Goal: Information Seeking & Learning: Learn about a topic

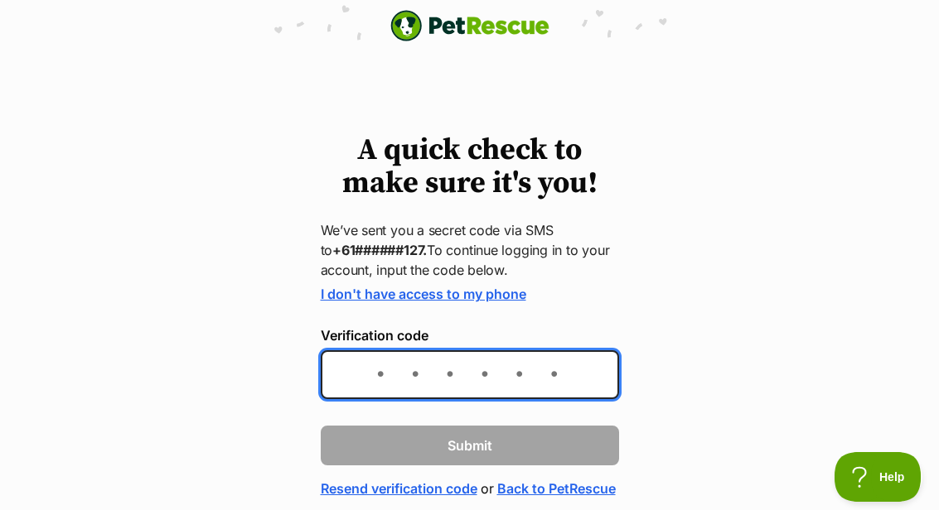
click at [483, 370] on input "Verification code" at bounding box center [470, 374] width 298 height 49
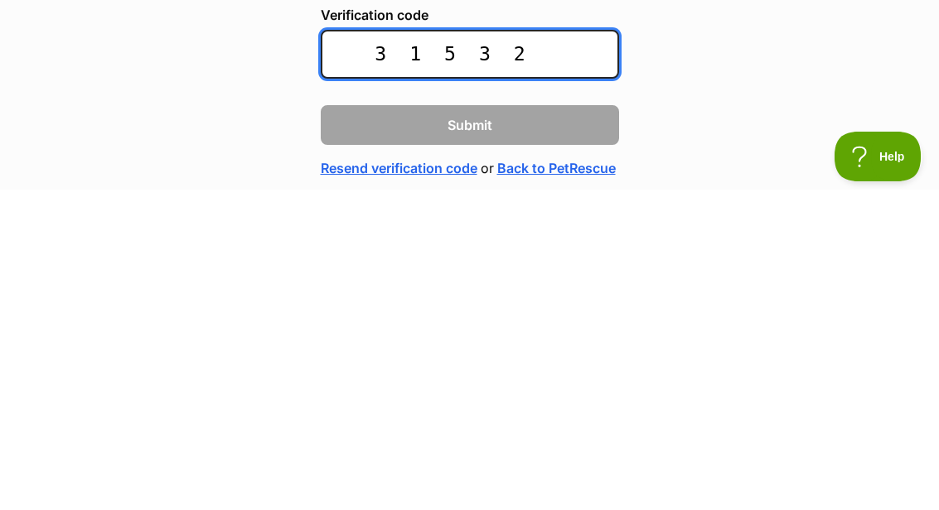
type input "315327"
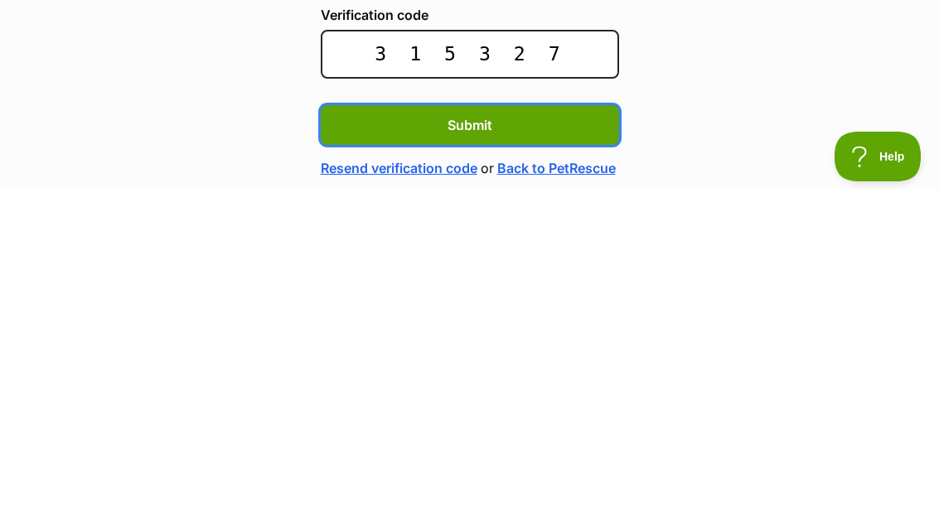
scroll to position [97, 0]
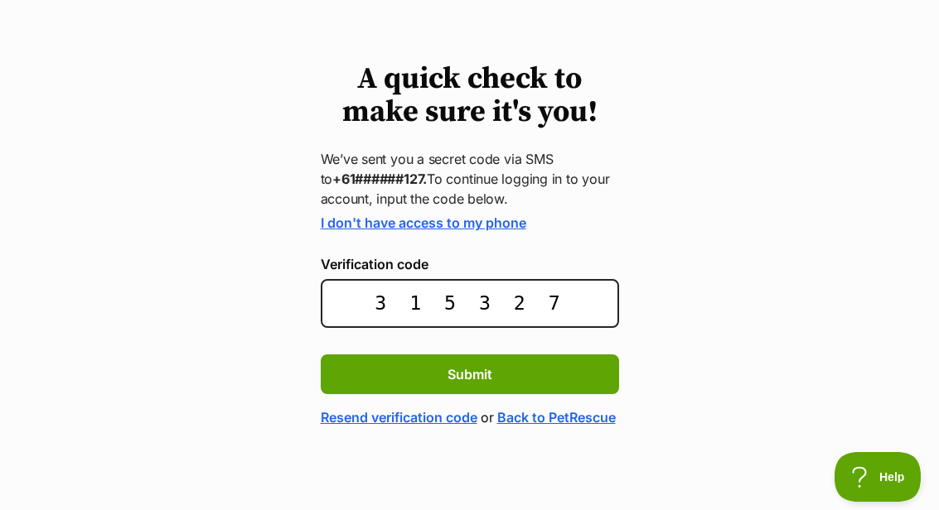
click at [520, 355] on button "Submit" at bounding box center [470, 375] width 298 height 40
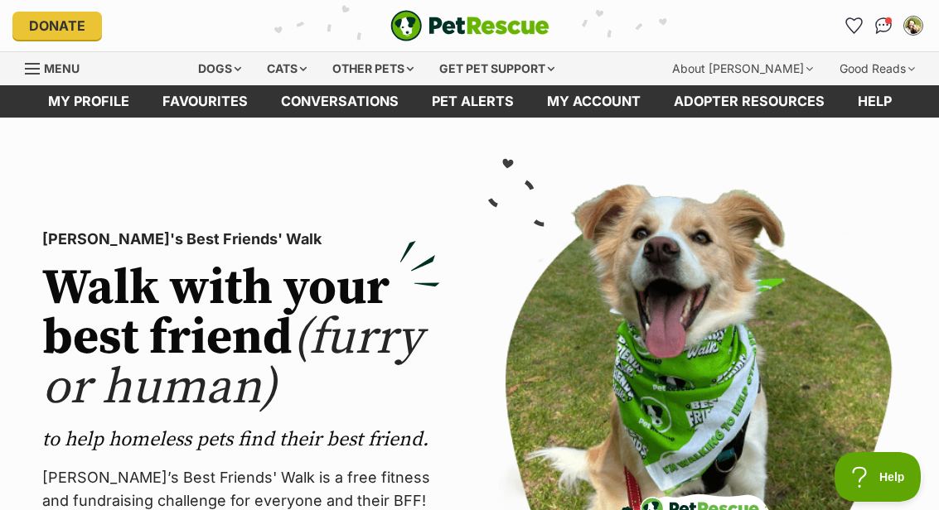
click at [227, 72] on div "Dogs" at bounding box center [219, 68] width 66 height 33
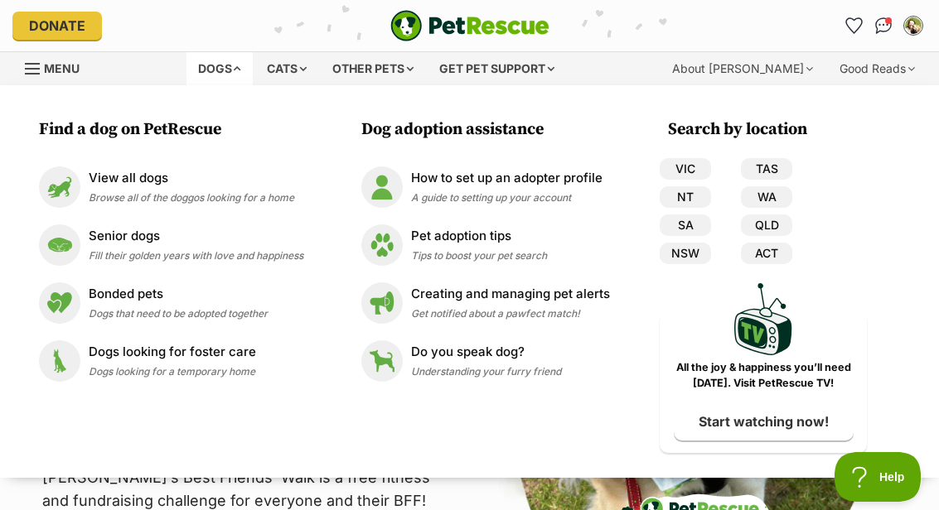
click at [687, 251] on link "NSW" at bounding box center [685, 254] width 51 height 22
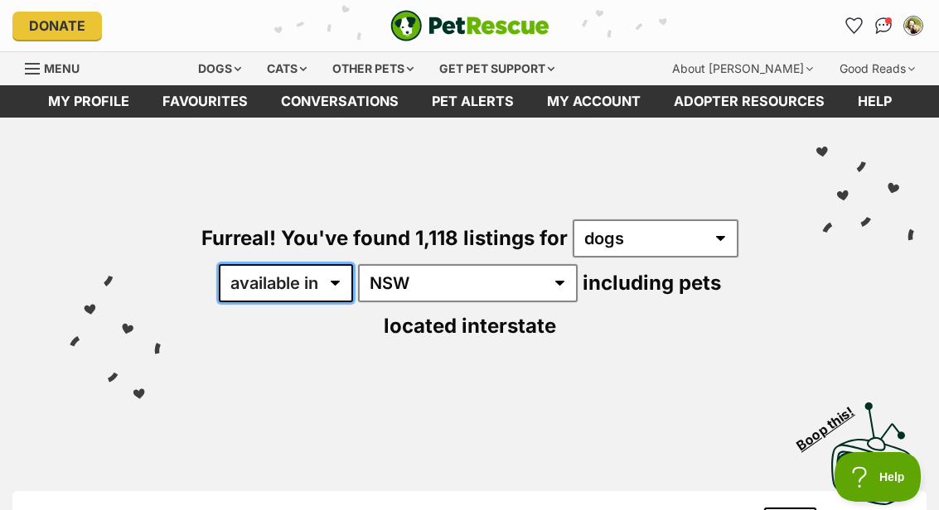
click at [353, 286] on select "available in located in" at bounding box center [286, 283] width 134 height 38
select select "disabled"
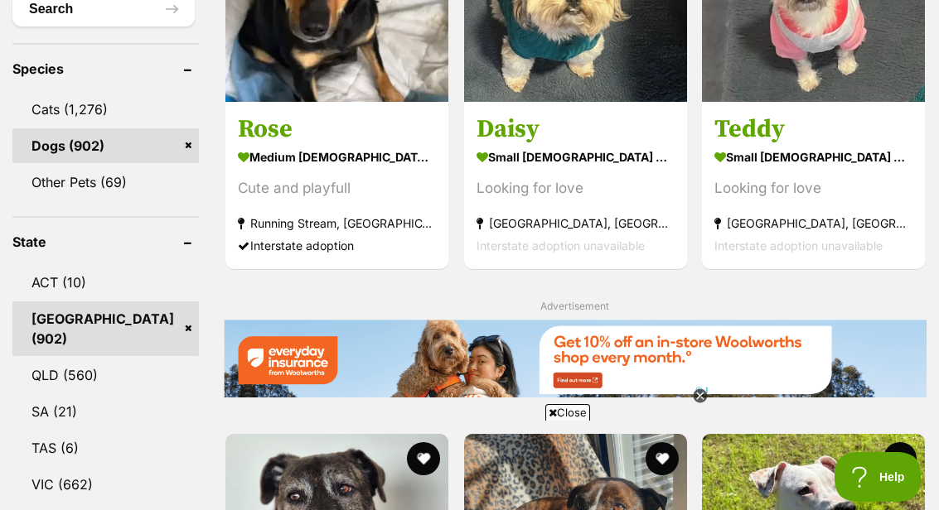
scroll to position [636, 0]
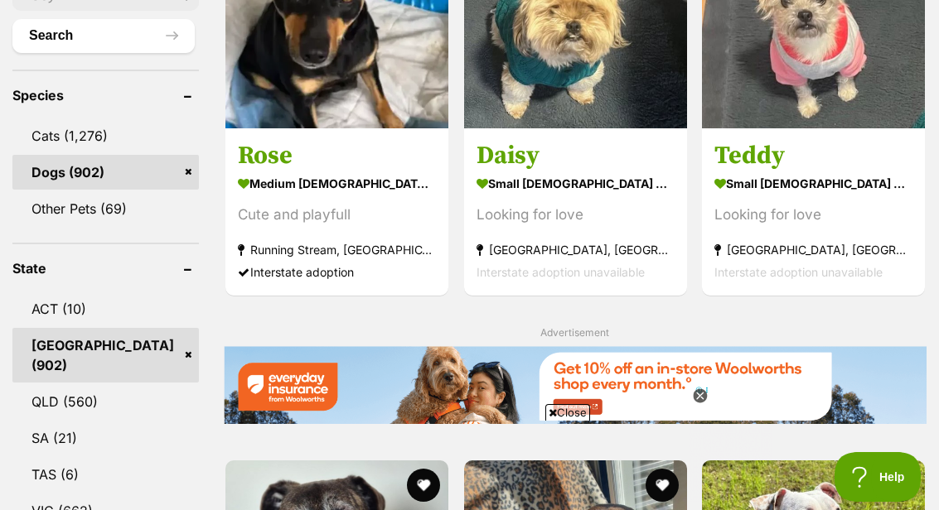
click at [127, 439] on link "SA (21)" at bounding box center [105, 438] width 186 height 35
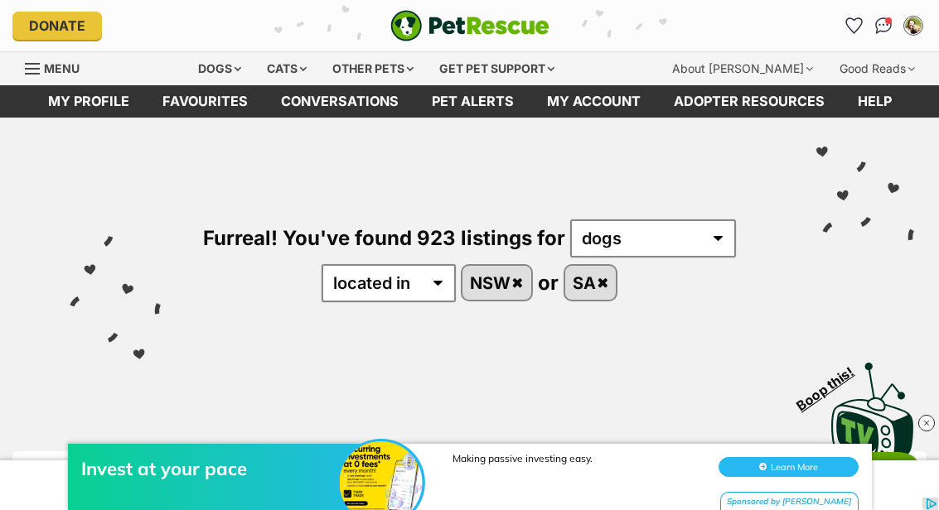
click at [602, 279] on link "SA" at bounding box center [590, 283] width 51 height 34
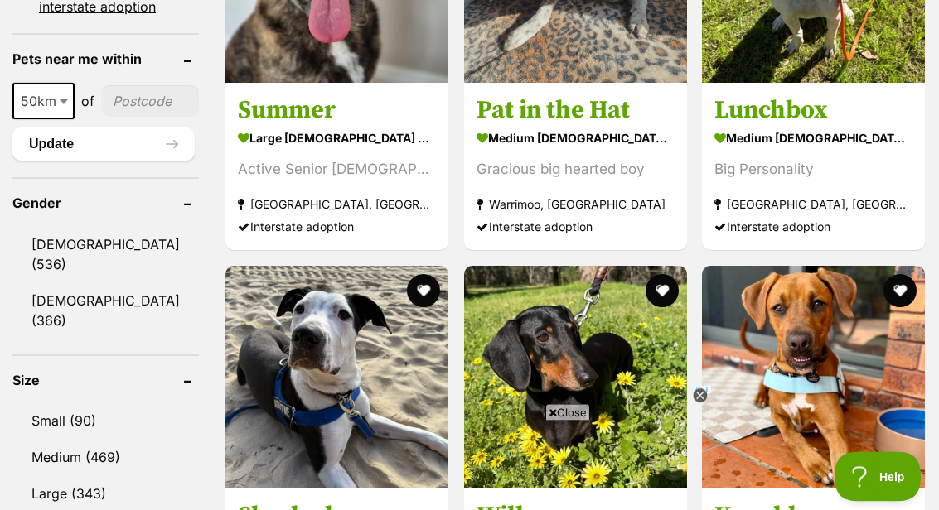
scroll to position [1237, 0]
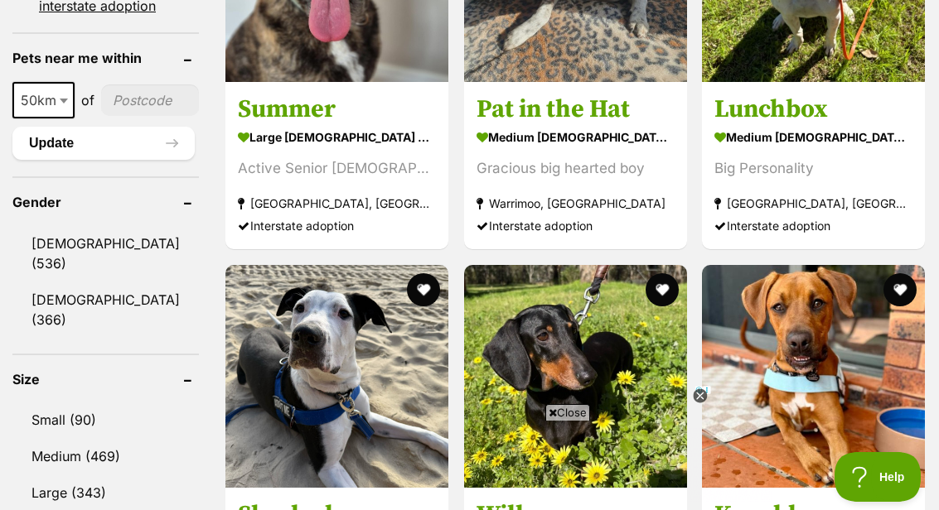
click at [71, 456] on link "Medium (469)" at bounding box center [105, 456] width 186 height 35
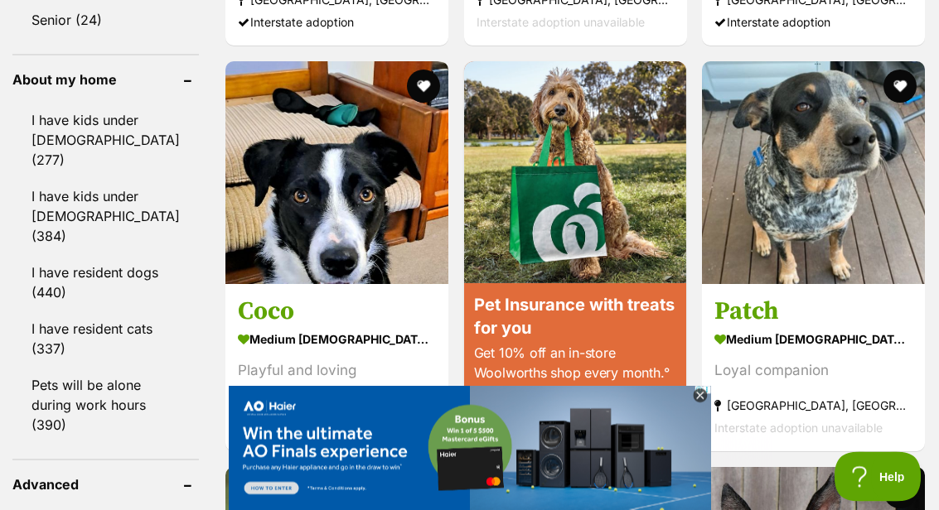
scroll to position [1847, 0]
click at [699, 404] on icon at bounding box center [700, 396] width 14 height 14
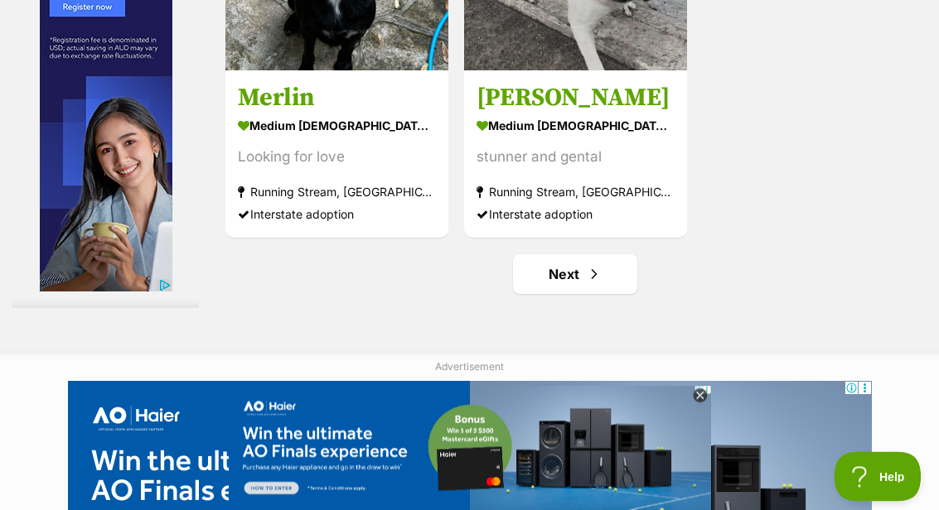
scroll to position [3279, 0]
click at [542, 294] on link "Next" at bounding box center [575, 274] width 124 height 40
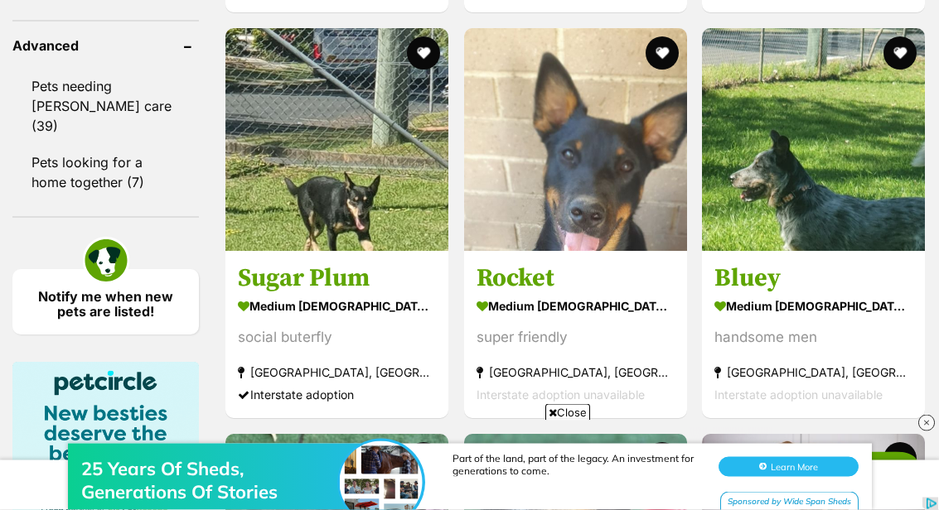
scroll to position [2286, 0]
click at [795, 251] on img at bounding box center [813, 139] width 223 height 223
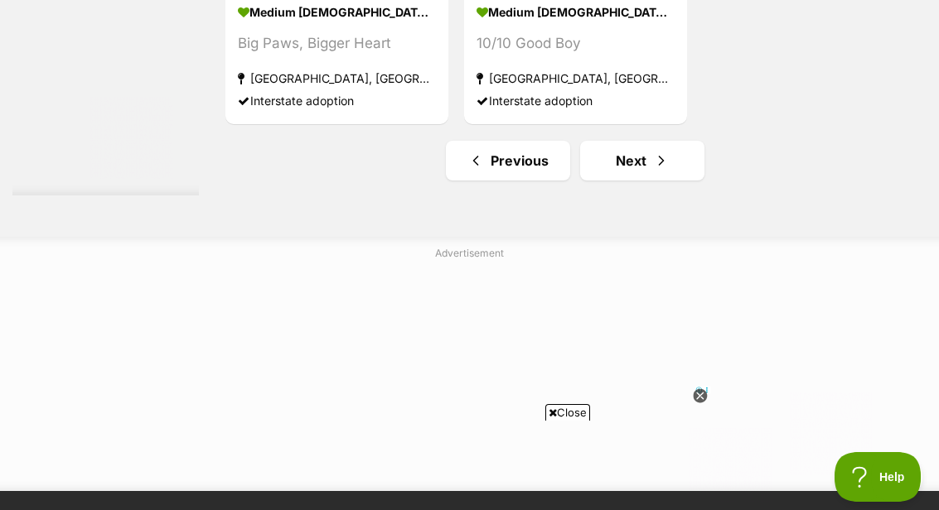
scroll to position [3404, 0]
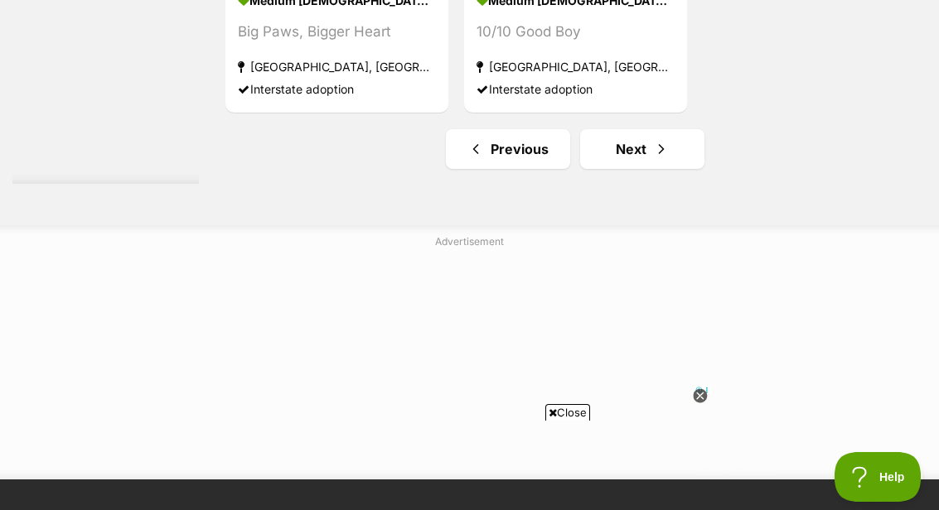
click at [617, 169] on link "Next" at bounding box center [642, 149] width 124 height 40
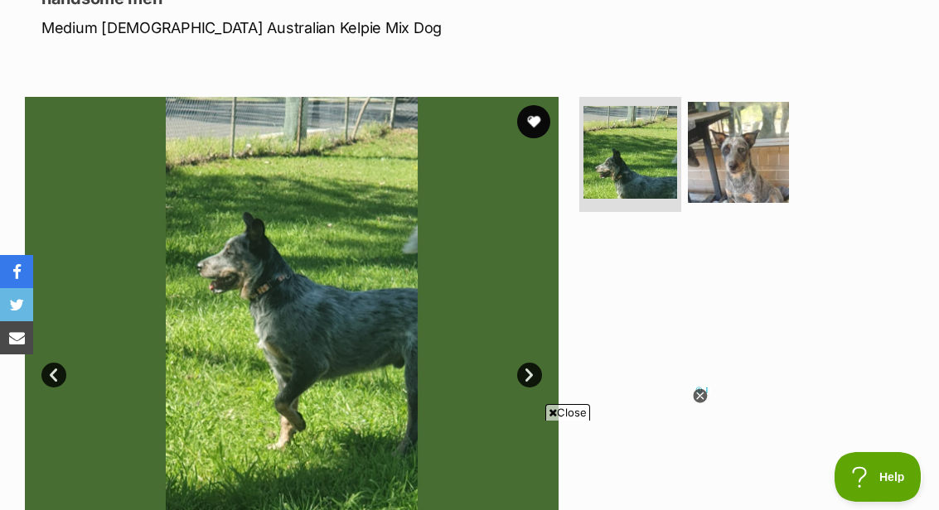
click at [747, 166] on img at bounding box center [738, 152] width 101 height 101
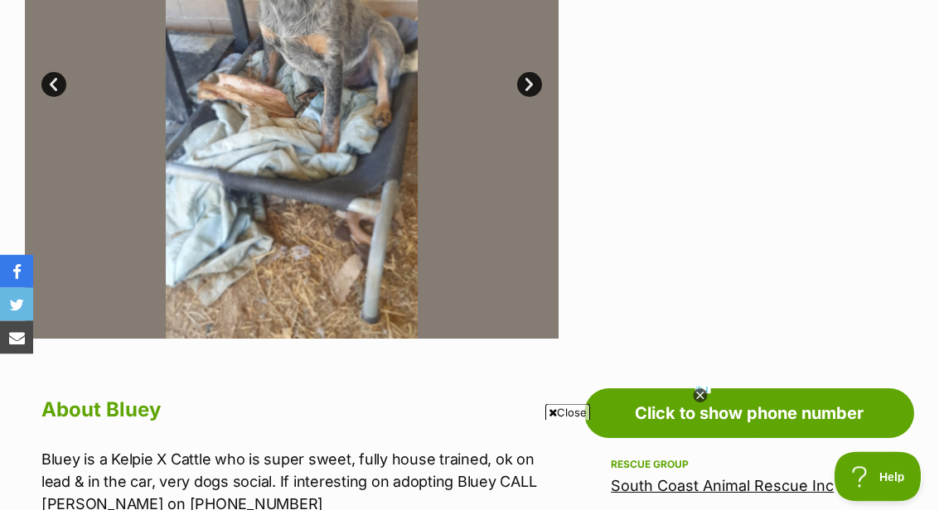
scroll to position [557, 0]
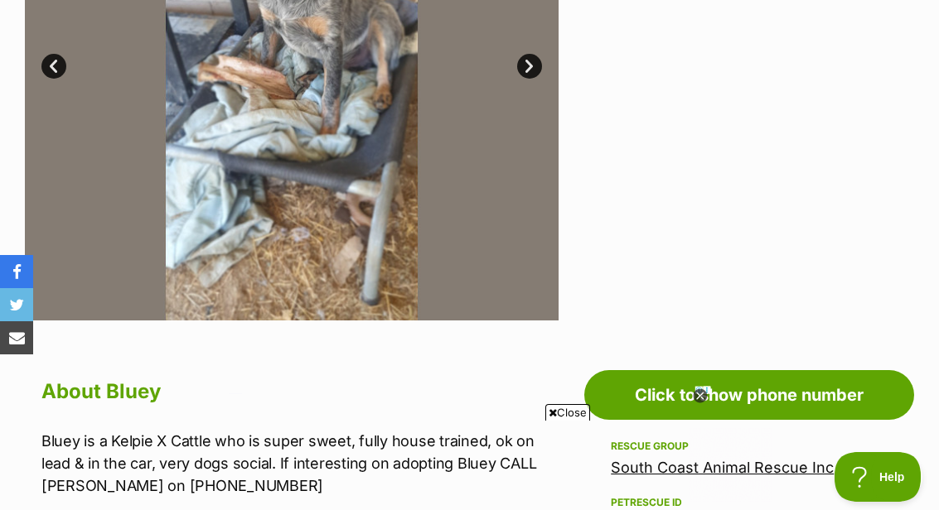
click at [695, 404] on icon at bounding box center [700, 396] width 14 height 14
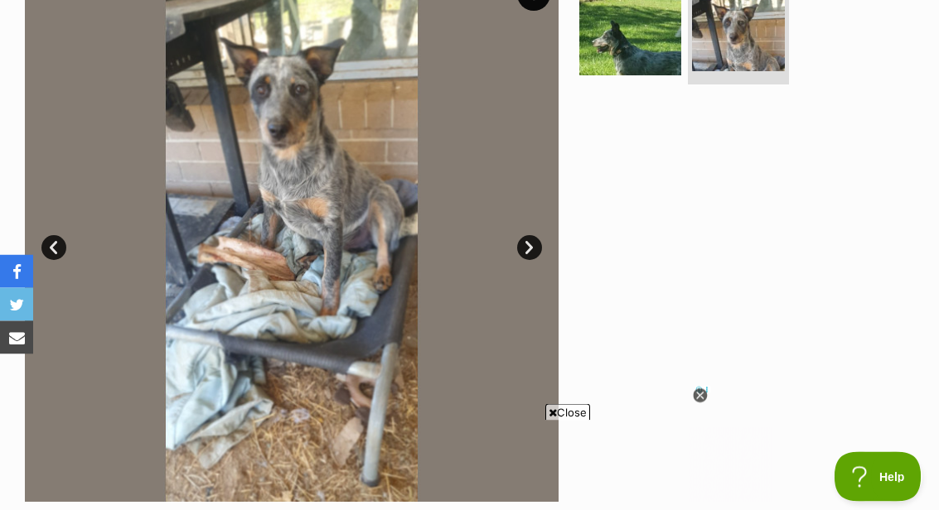
scroll to position [375, 0]
click at [525, 253] on link "Next" at bounding box center [529, 247] width 25 height 25
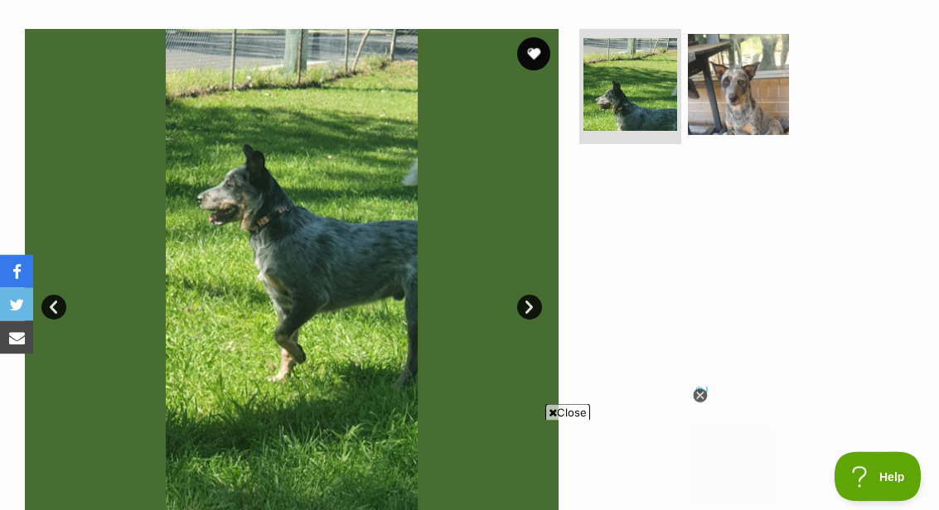
scroll to position [312, 0]
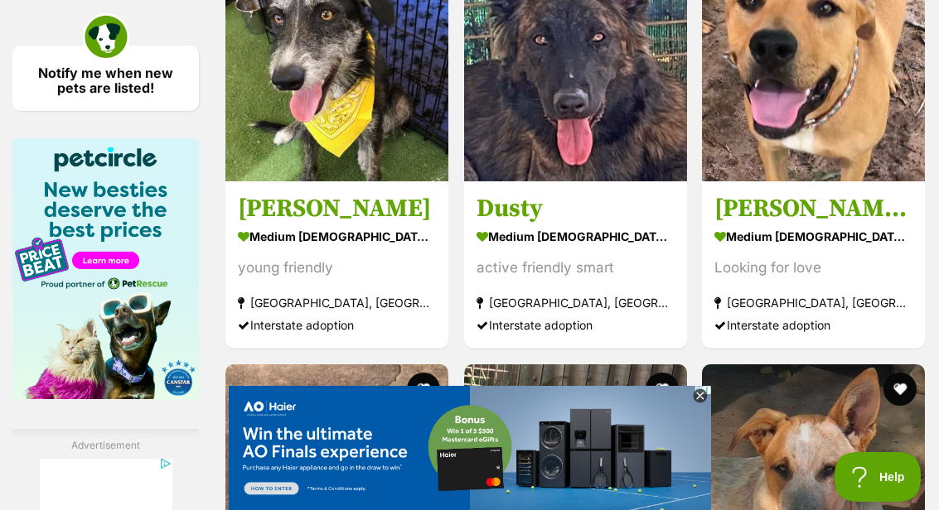
click at [360, 181] on img at bounding box center [336, 70] width 223 height 223
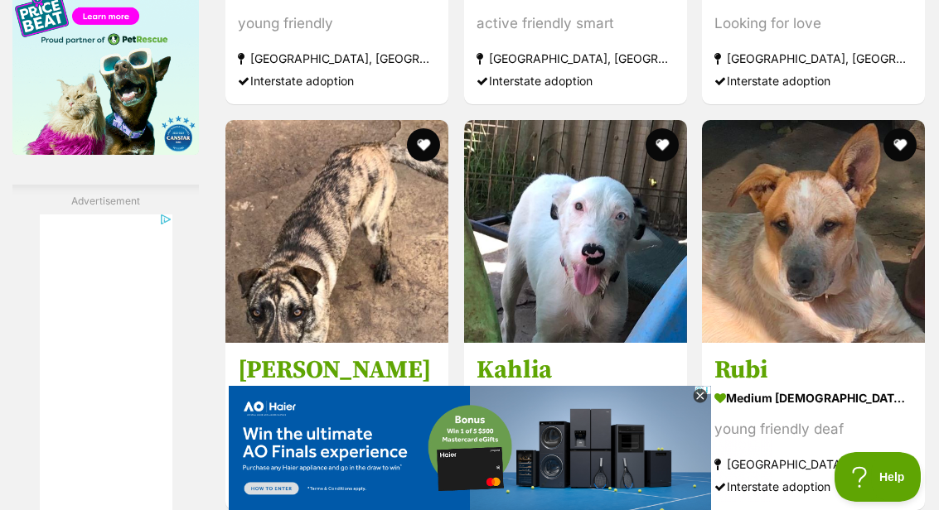
scroll to position [2815, 0]
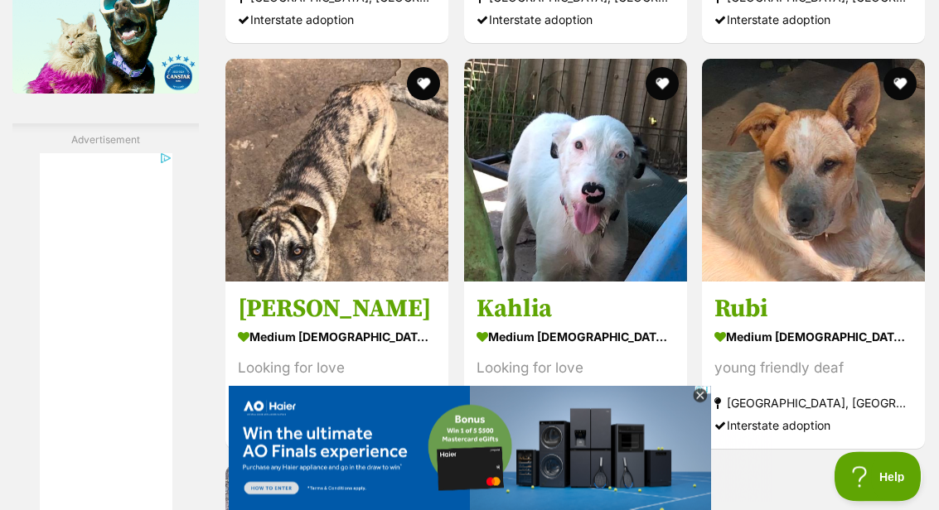
click at [698, 404] on icon at bounding box center [700, 396] width 14 height 14
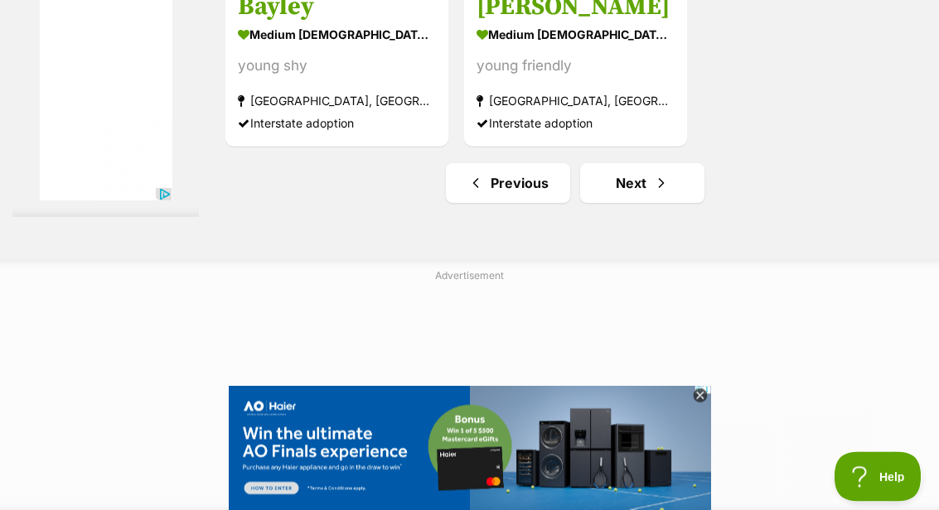
scroll to position [3525, 0]
click at [607, 203] on link "Next" at bounding box center [642, 183] width 124 height 40
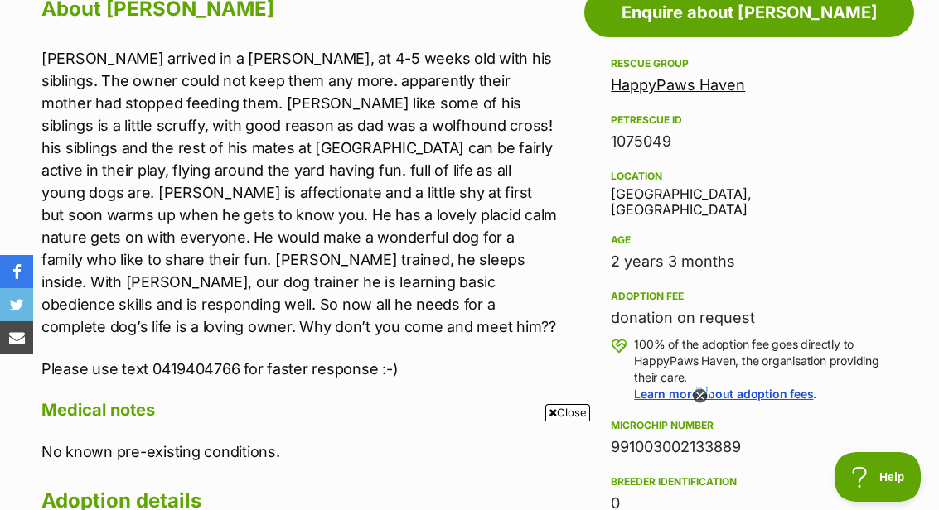
scroll to position [965, 0]
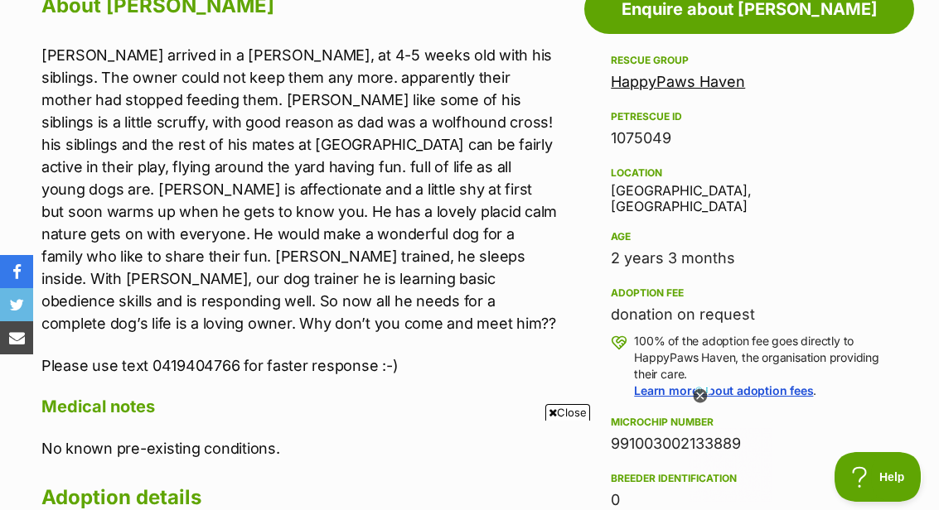
click at [695, 404] on icon at bounding box center [700, 396] width 14 height 14
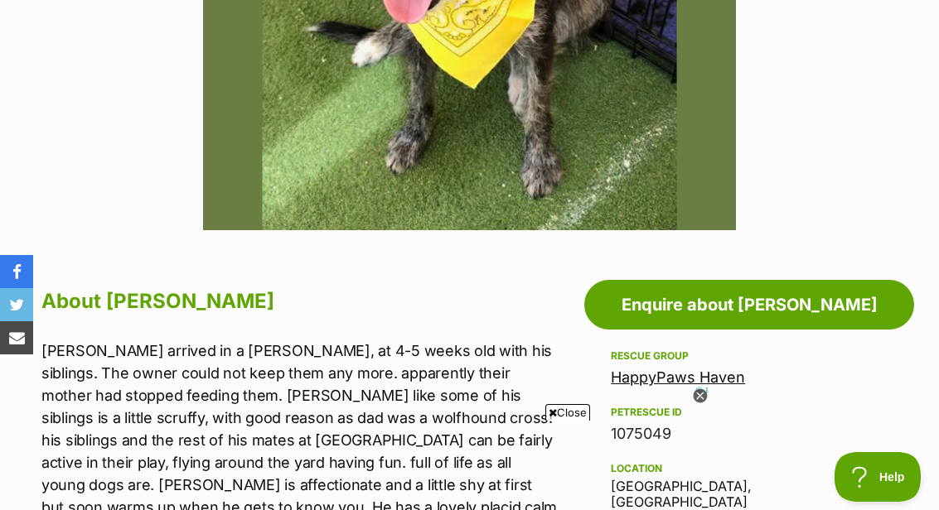
scroll to position [634, 0]
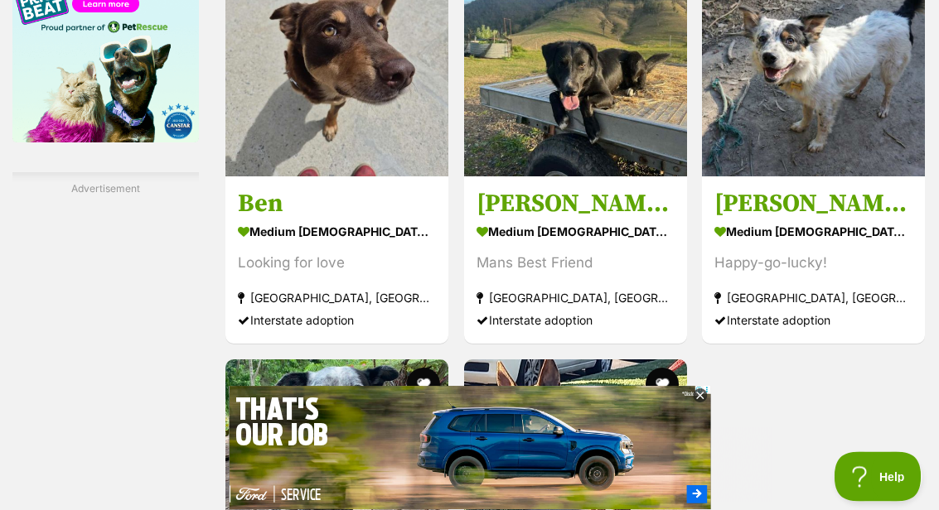
scroll to position [2767, 0]
click at [742, 220] on h3 "[PERSON_NAME] (3)" at bounding box center [813, 203] width 198 height 31
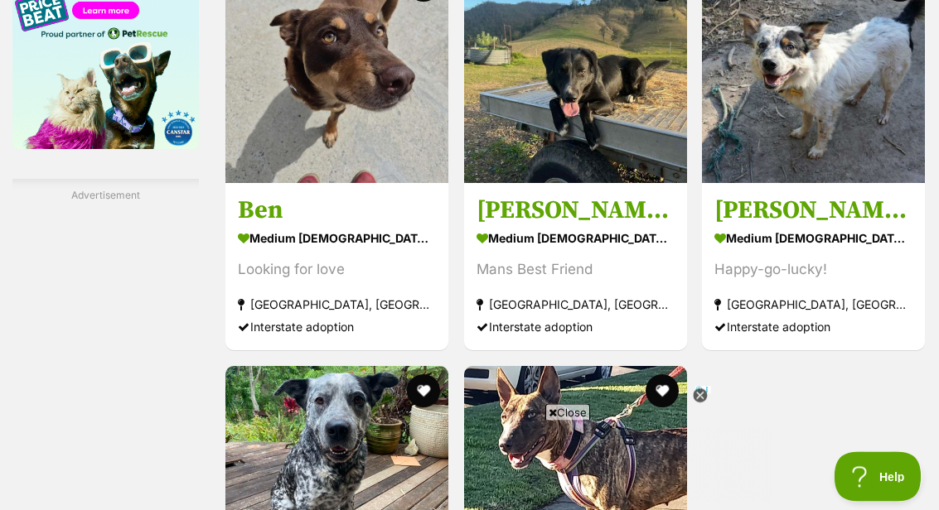
scroll to position [2760, 0]
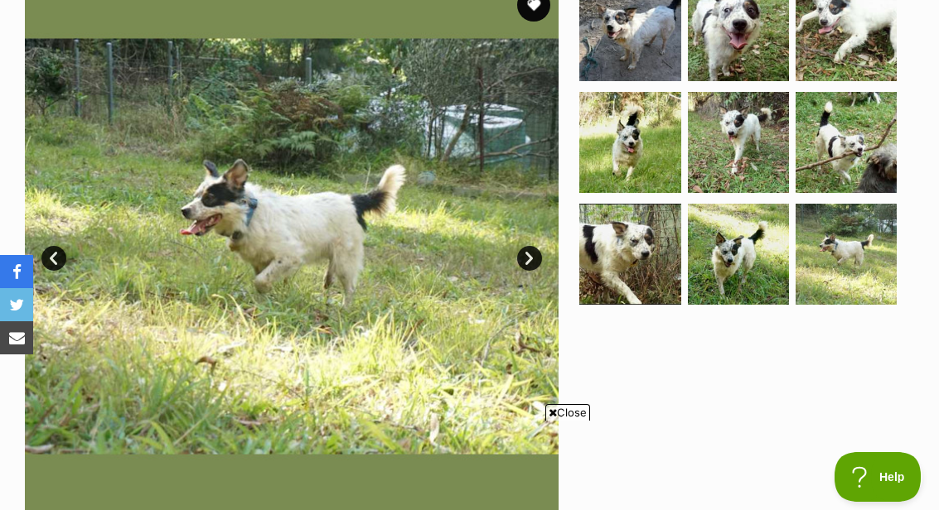
scroll to position [450, 0]
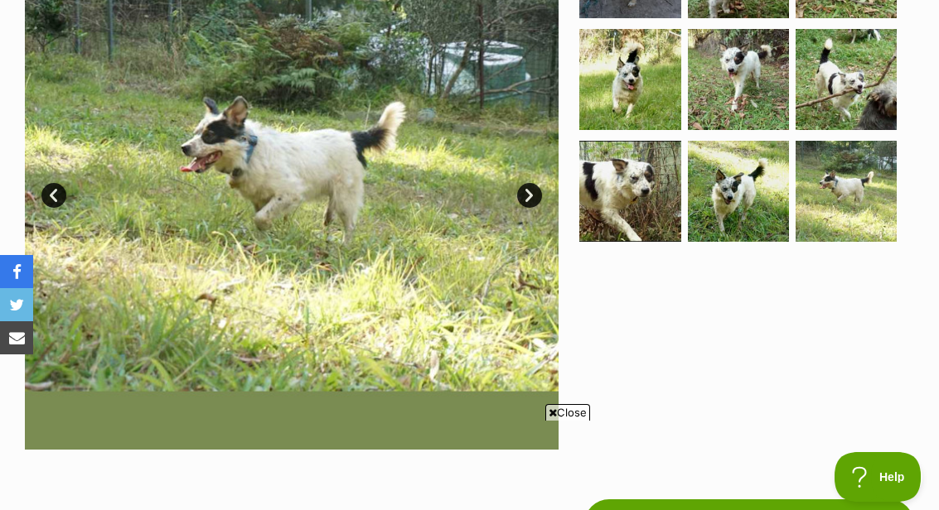
click at [55, 197] on link "Prev" at bounding box center [53, 195] width 25 height 25
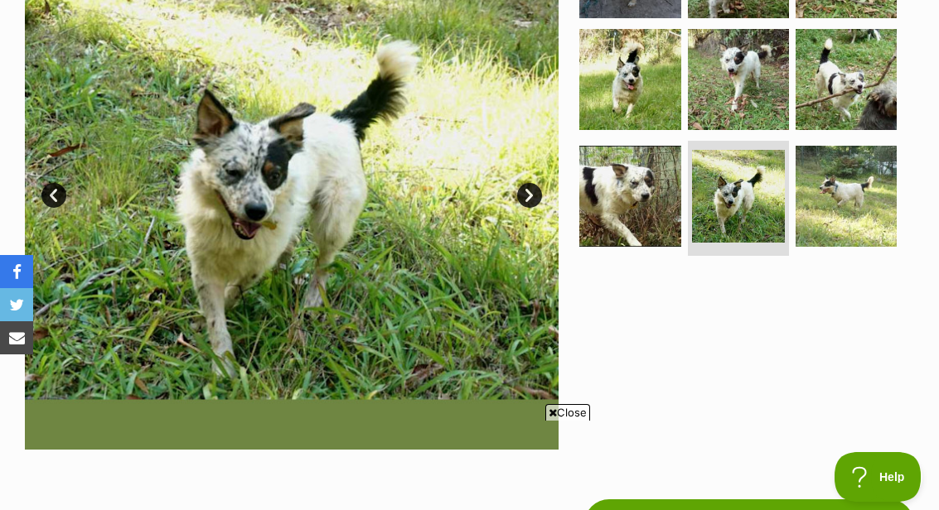
click at [52, 194] on link "Prev" at bounding box center [53, 195] width 25 height 25
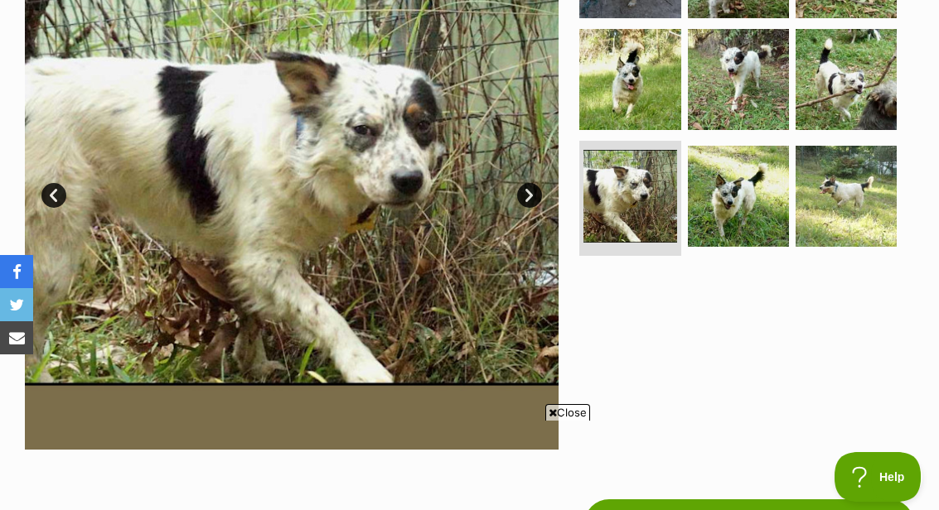
click at [55, 188] on link "Prev" at bounding box center [53, 195] width 25 height 25
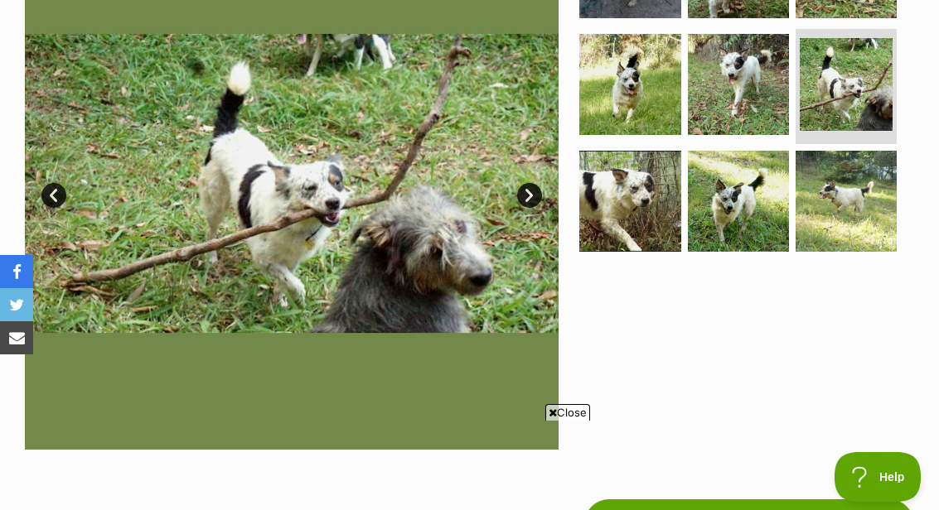
click at [48, 193] on link "Prev" at bounding box center [53, 195] width 25 height 25
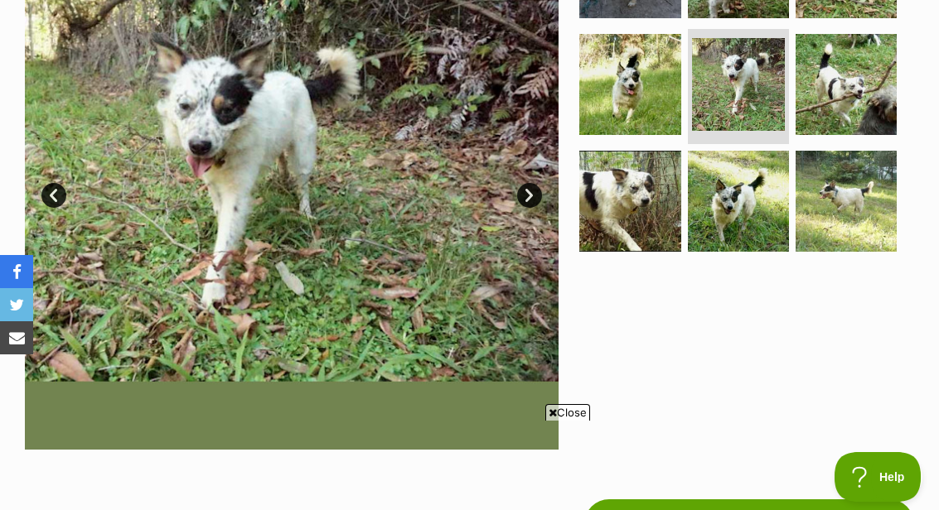
click at [55, 191] on link "Prev" at bounding box center [53, 195] width 25 height 25
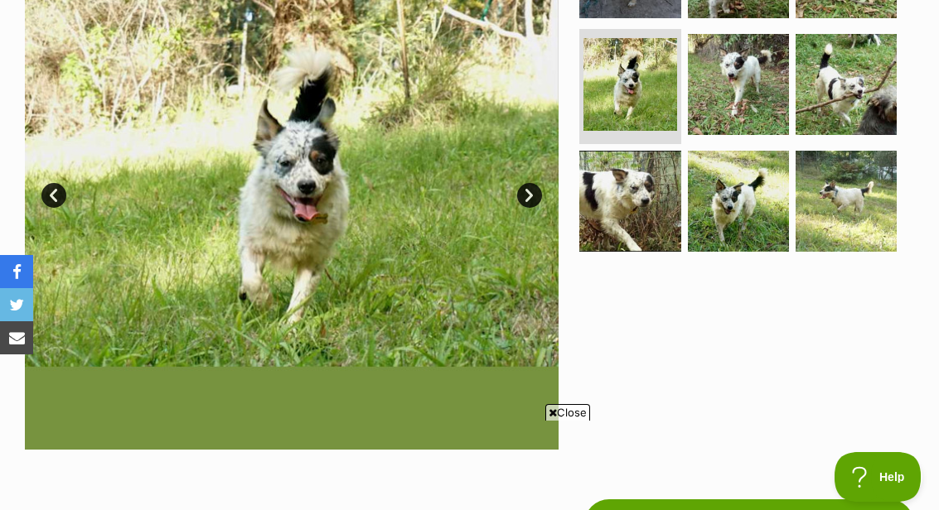
click at [51, 192] on link "Prev" at bounding box center [53, 195] width 25 height 25
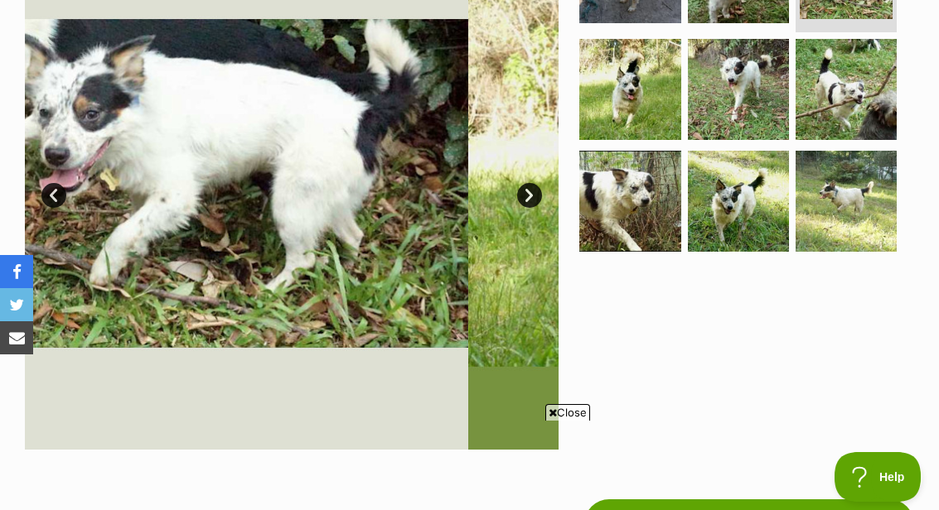
click at [51, 186] on link "Prev" at bounding box center [53, 195] width 25 height 25
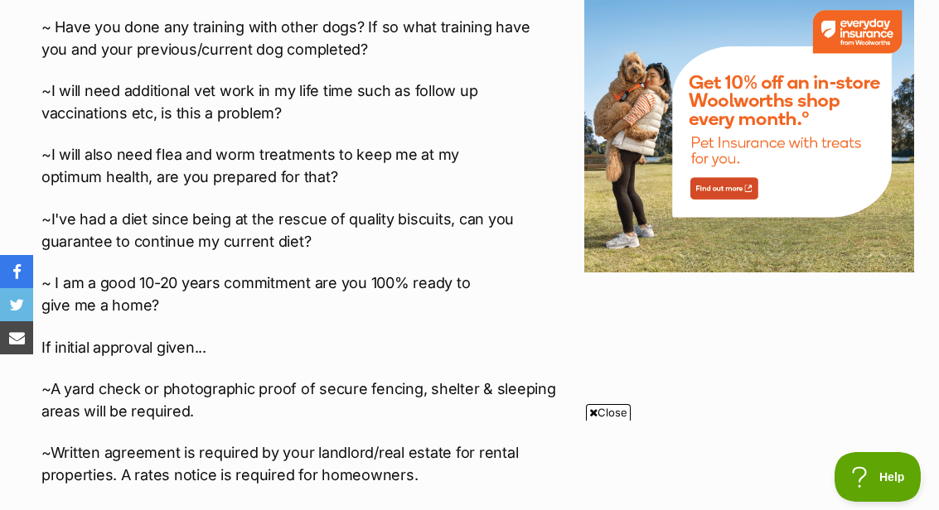
scroll to position [2418, 0]
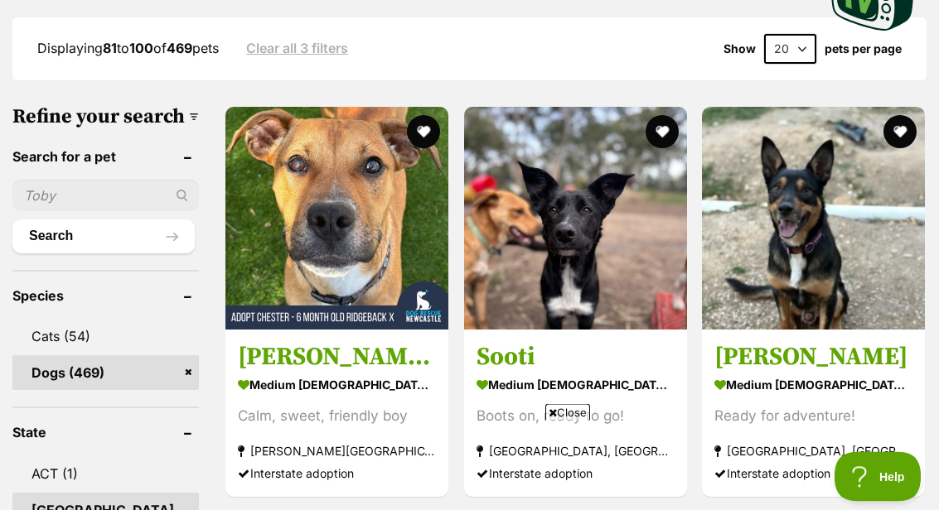
scroll to position [480, 0]
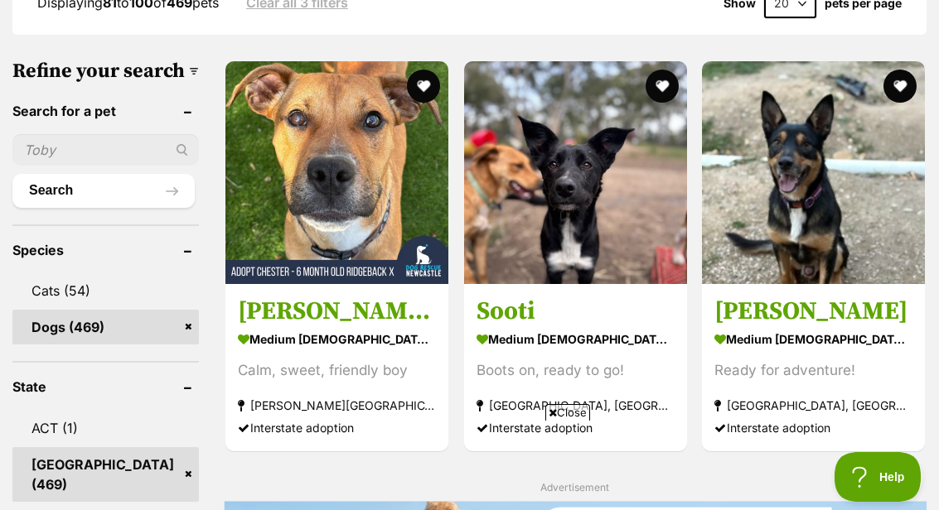
click at [491, 327] on h3 "Sooti" at bounding box center [575, 311] width 198 height 31
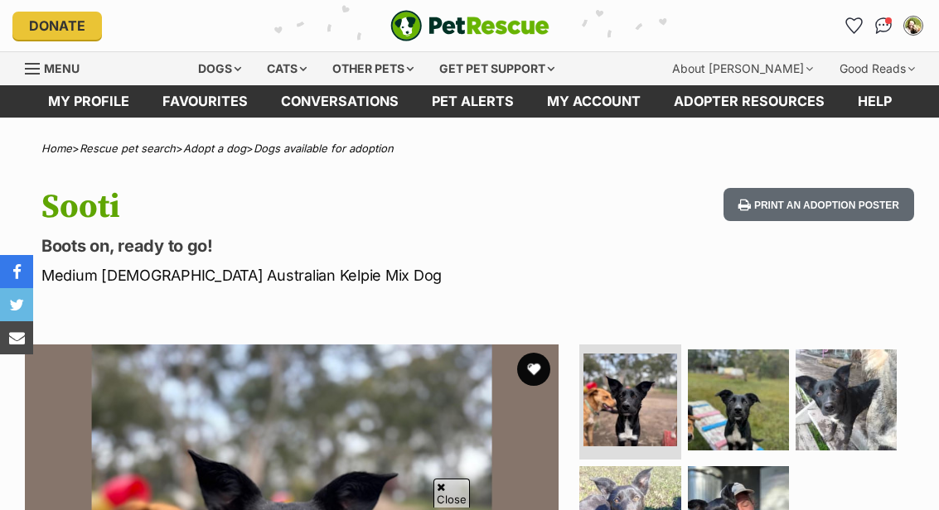
scroll to position [201, 0]
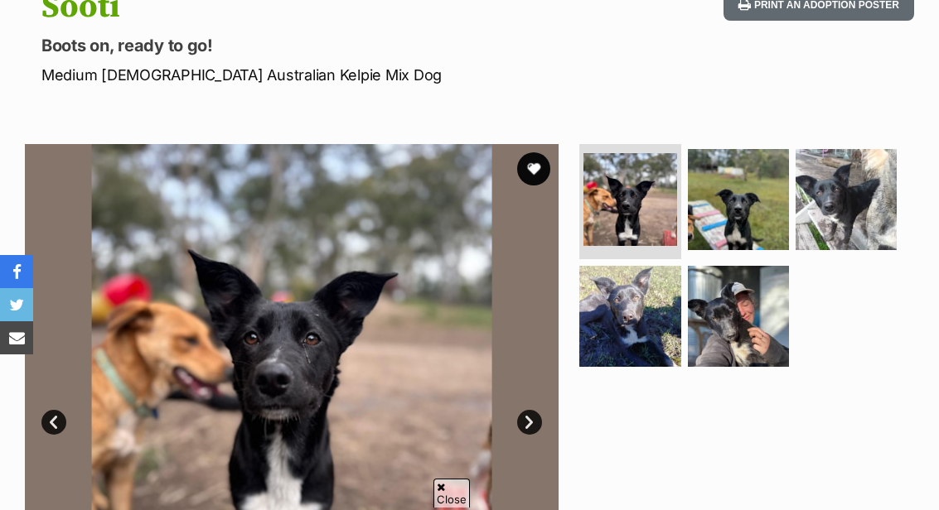
click at [850, 221] on img at bounding box center [845, 199] width 101 height 101
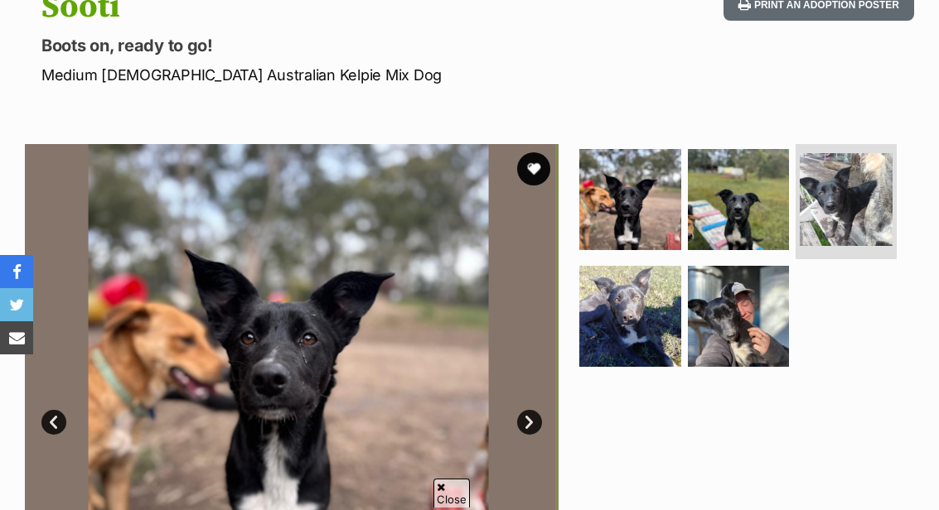
click at [834, 202] on img at bounding box center [846, 199] width 93 height 93
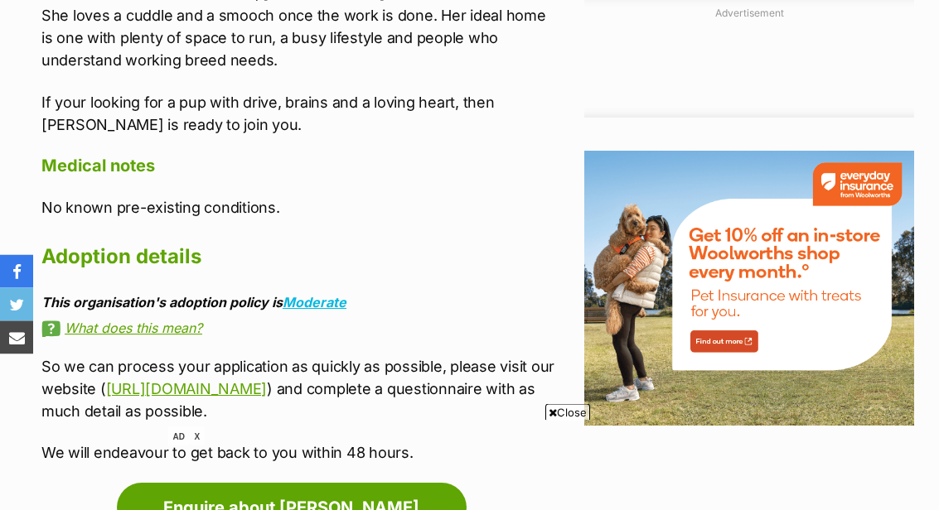
scroll to position [1767, 0]
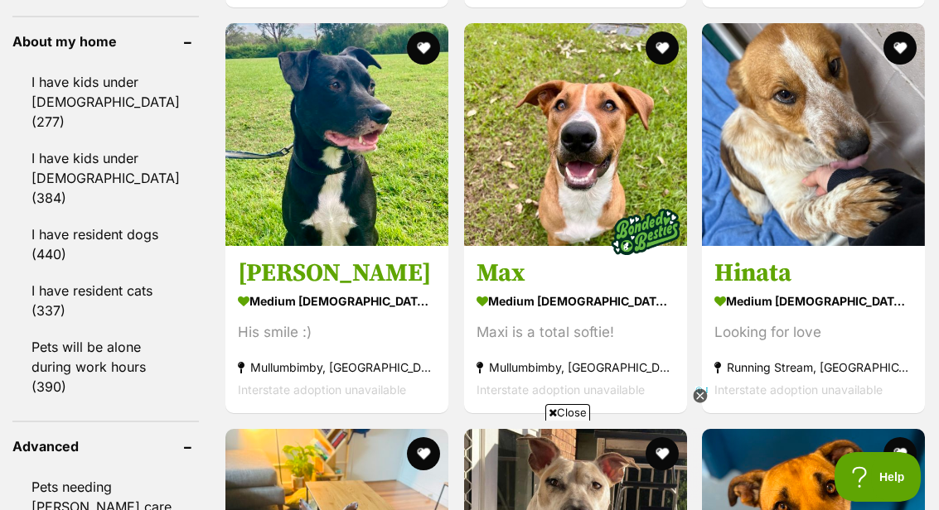
scroll to position [1877, 0]
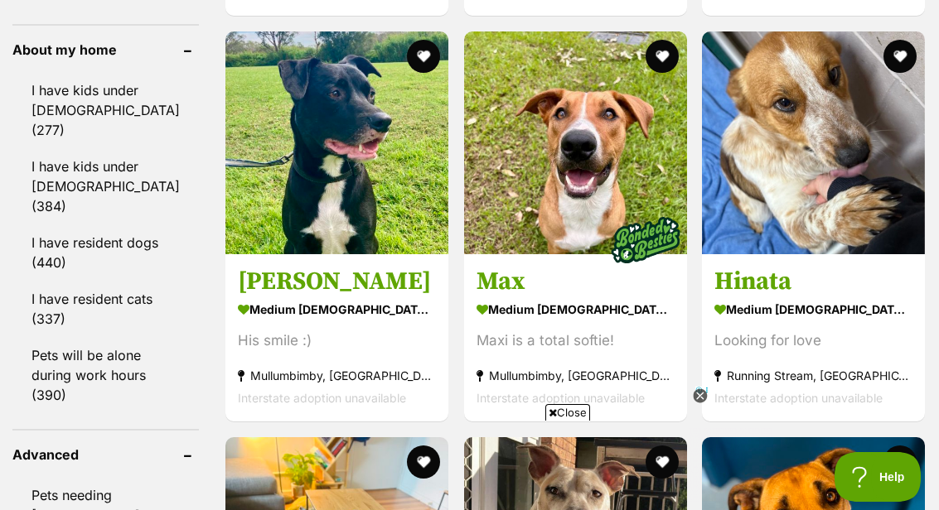
click at [757, 297] on h3 "Hinata" at bounding box center [813, 281] width 198 height 31
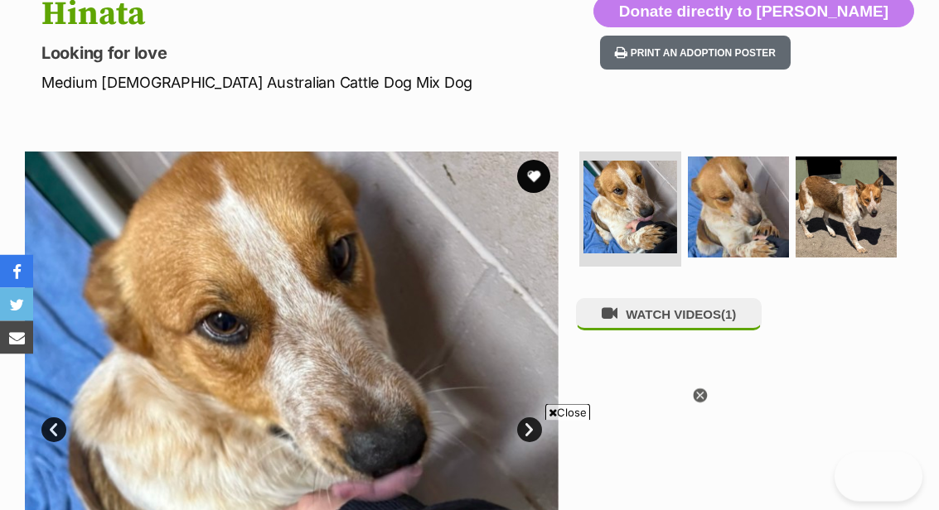
scroll to position [195, 0]
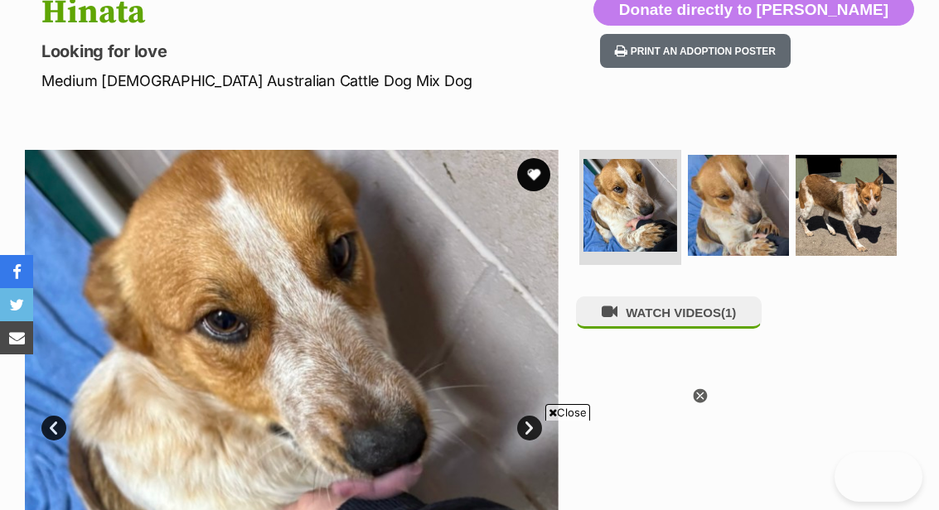
click at [870, 209] on img at bounding box center [845, 205] width 101 height 101
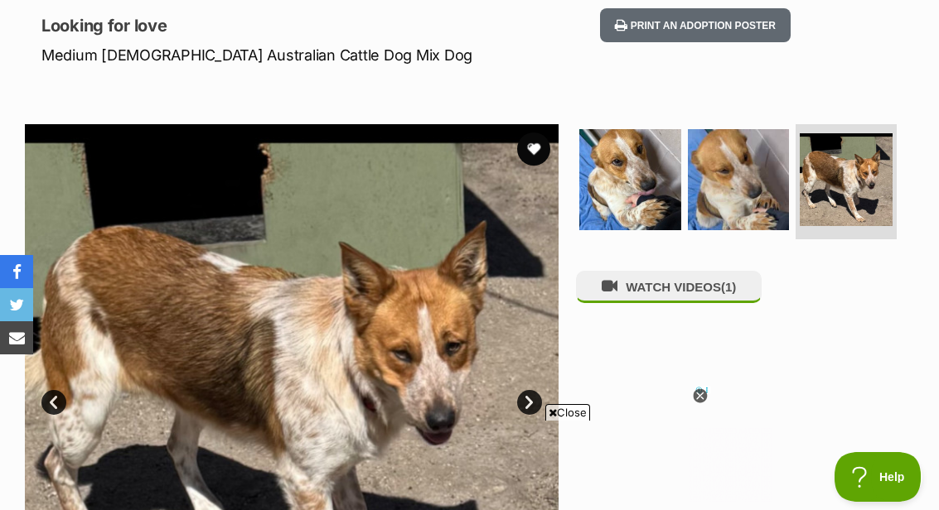
scroll to position [0, 0]
click at [688, 285] on button "WATCH VIDEOS (1)" at bounding box center [669, 287] width 186 height 32
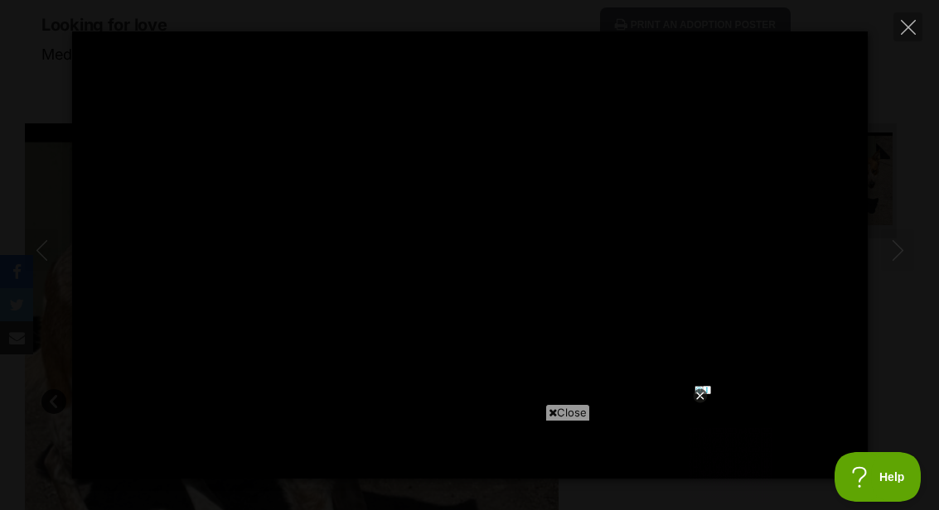
type input "100"
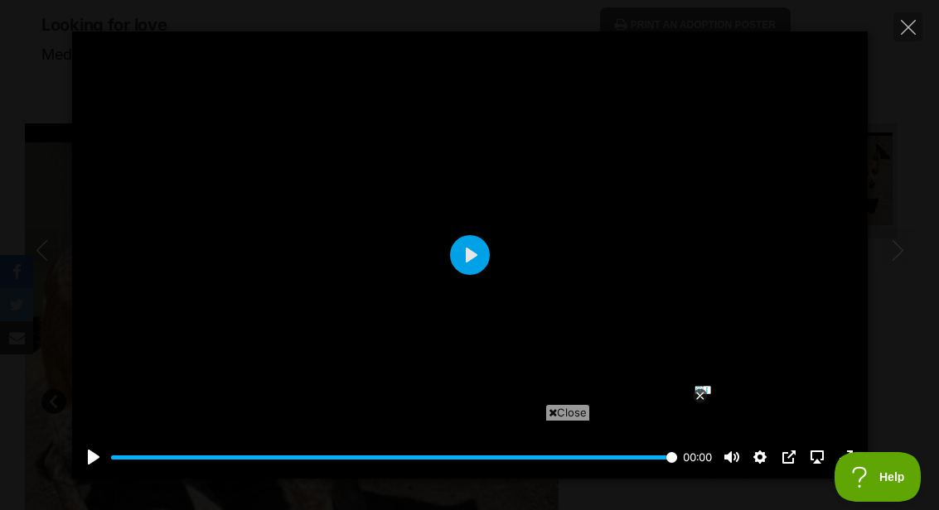
click at [905, 29] on icon "Close" at bounding box center [908, 27] width 15 height 15
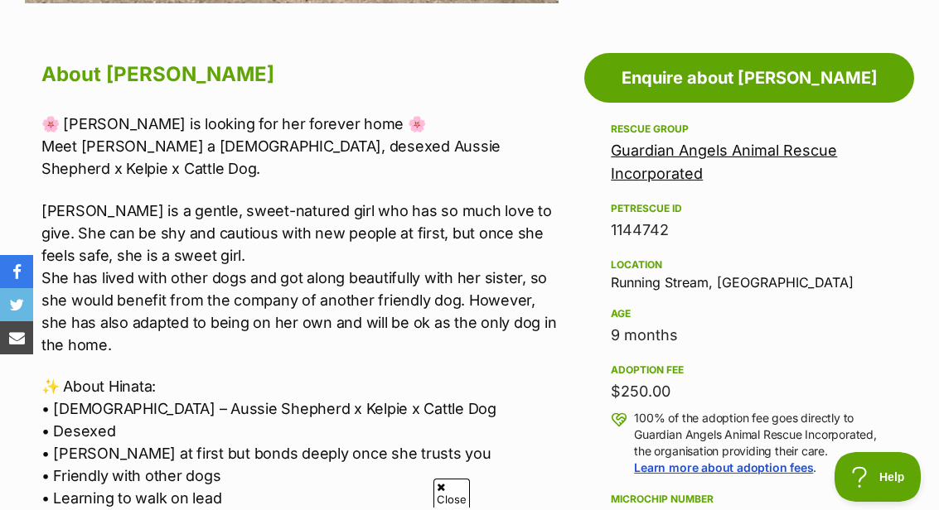
click at [706, 465] on link "Learn more about adoption fees" at bounding box center [723, 468] width 179 height 14
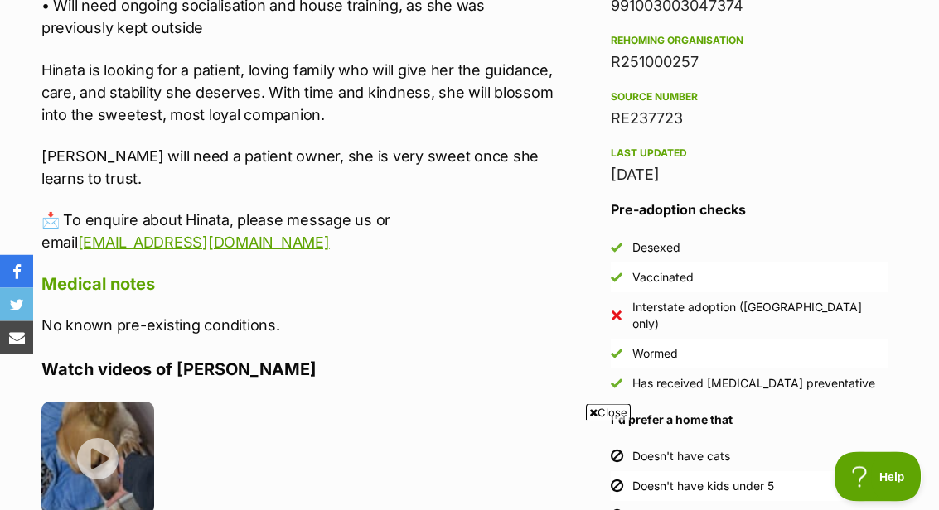
scroll to position [1338, 0]
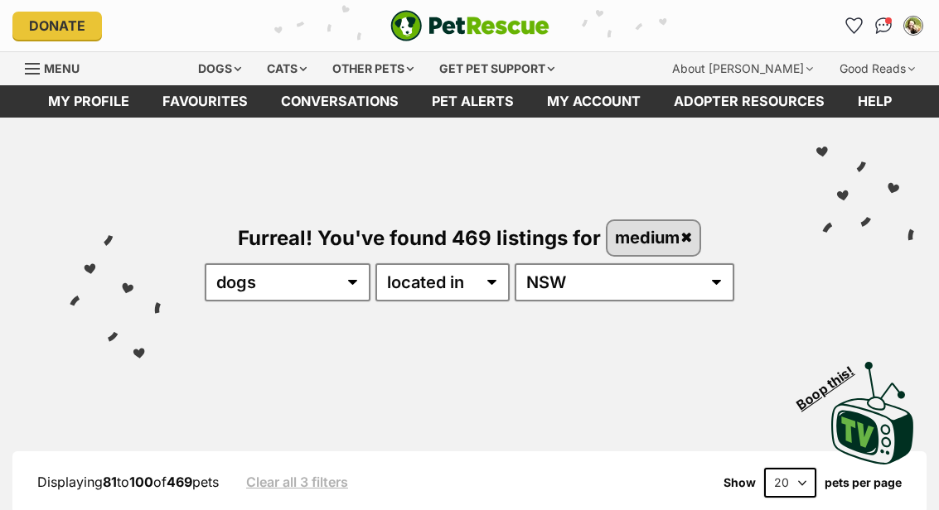
scroll to position [1945, 0]
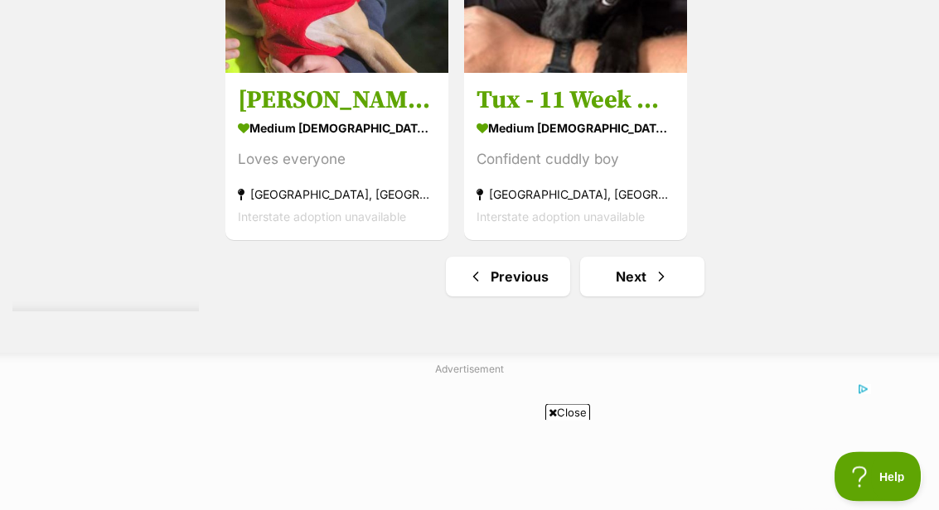
scroll to position [3276, 0]
click at [615, 297] on link "Next" at bounding box center [642, 277] width 124 height 40
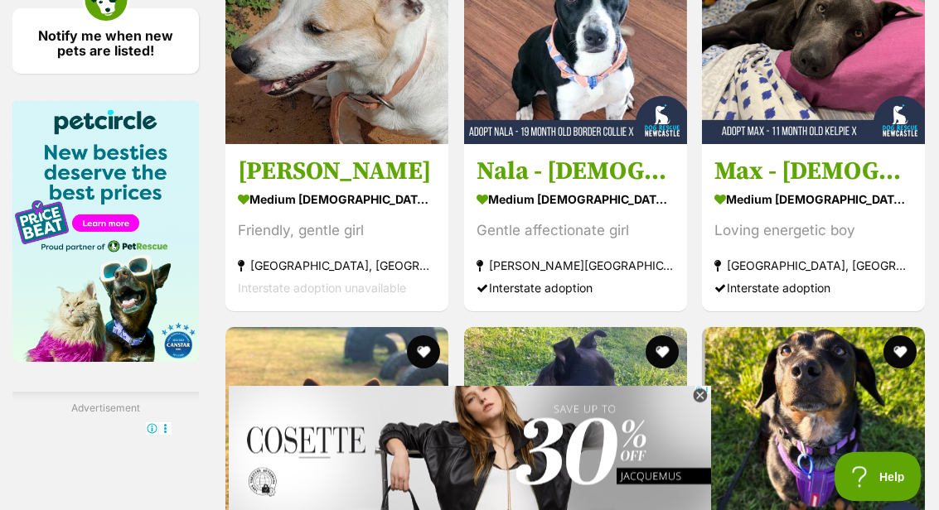
scroll to position [2547, 0]
click at [238, 187] on h3 "Polly" at bounding box center [337, 171] width 198 height 31
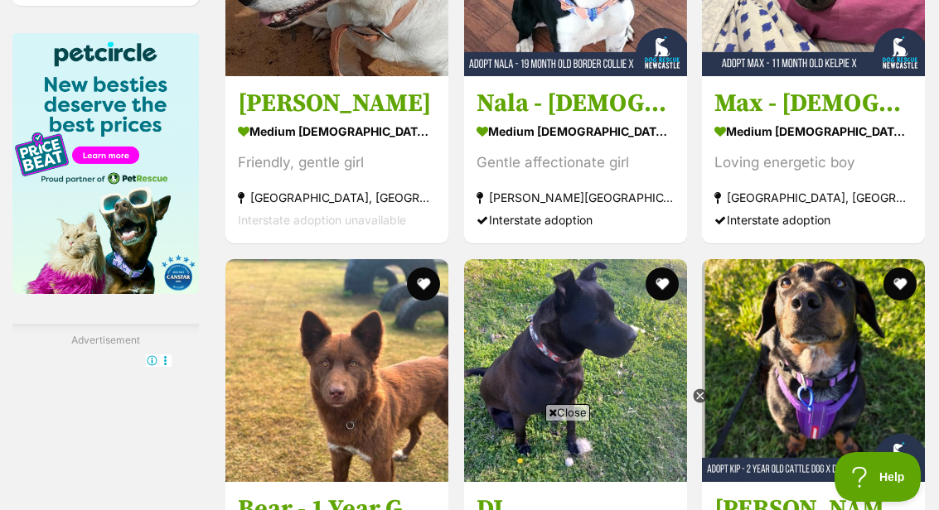
scroll to position [0, 0]
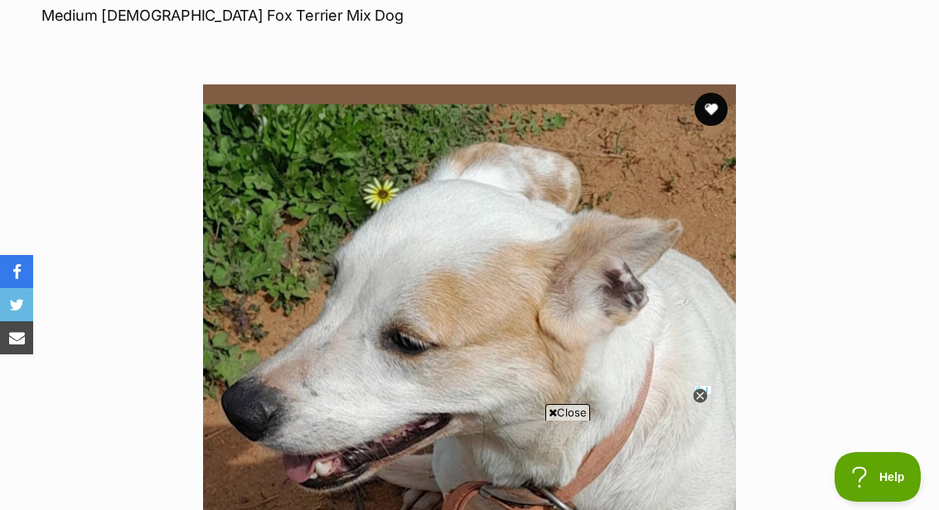
scroll to position [258, 0]
